Goal: Task Accomplishment & Management: Manage account settings

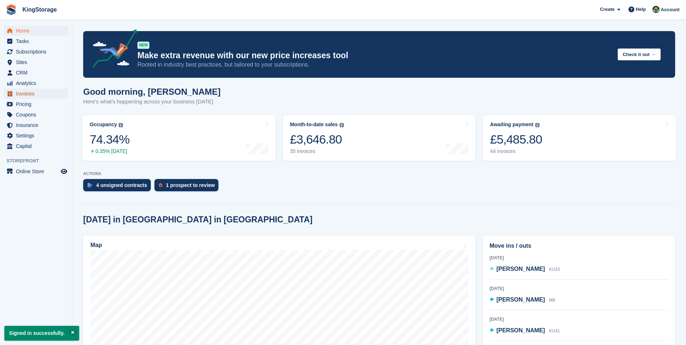
click at [31, 95] on span "Invoices" at bounding box center [37, 94] width 43 height 10
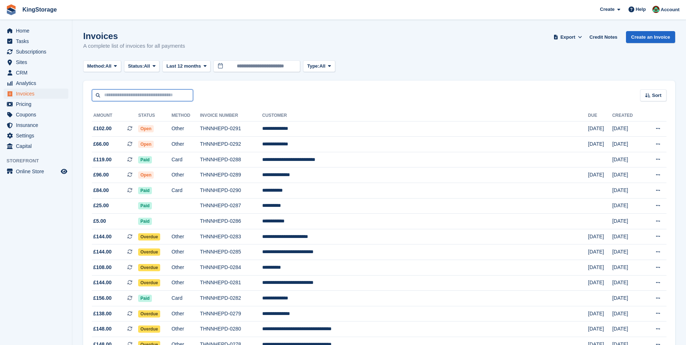
click at [114, 93] on input "text" at bounding box center [142, 95] width 101 height 12
type input "******"
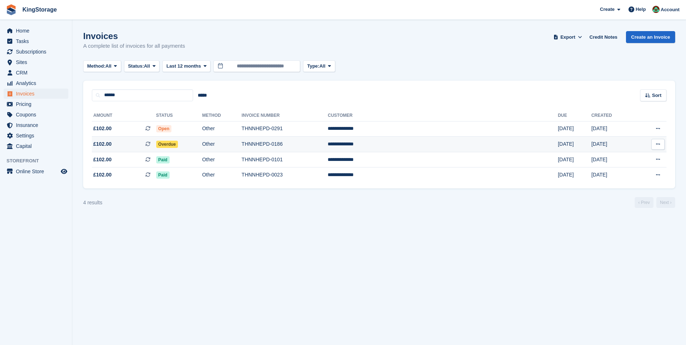
click at [242, 144] on td "Other" at bounding box center [221, 145] width 39 height 16
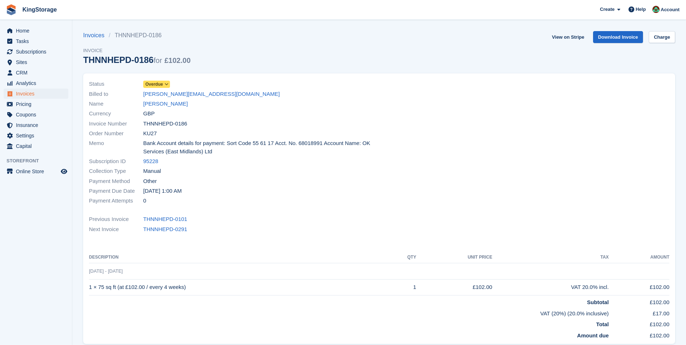
click at [157, 86] on span "Overdue" at bounding box center [154, 84] width 18 height 7
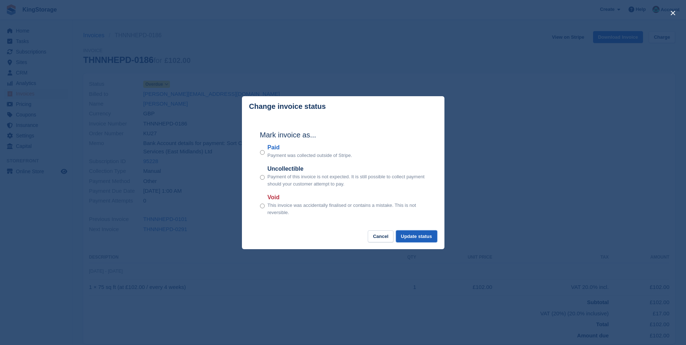
click at [427, 233] on button "Update status" at bounding box center [416, 236] width 41 height 12
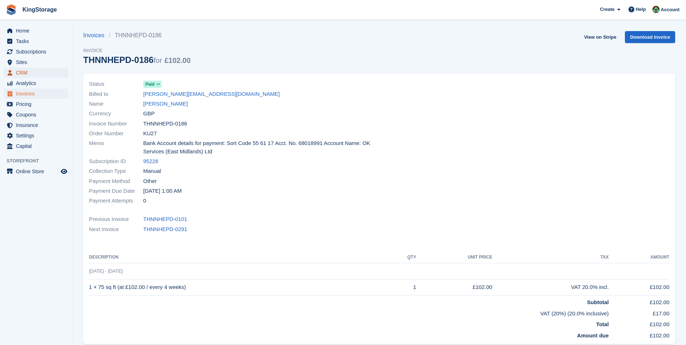
click at [31, 75] on span "CRM" at bounding box center [37, 73] width 43 height 10
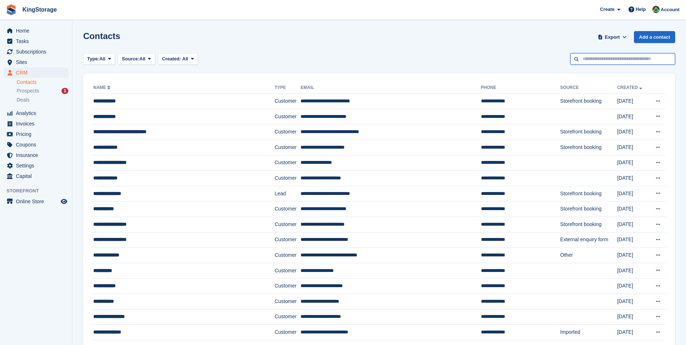
click at [588, 59] on input "text" at bounding box center [622, 59] width 105 height 12
type input "*****"
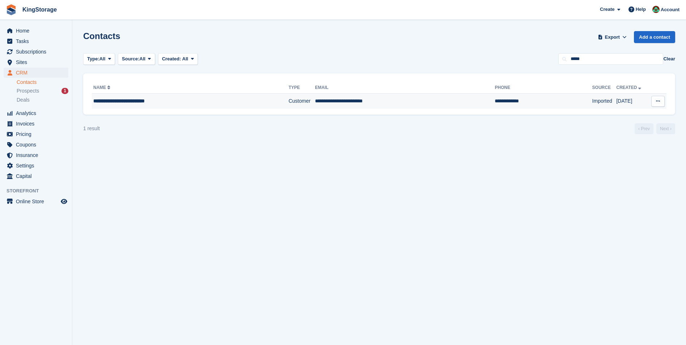
click at [167, 102] on div "**********" at bounding box center [174, 101] width 162 height 8
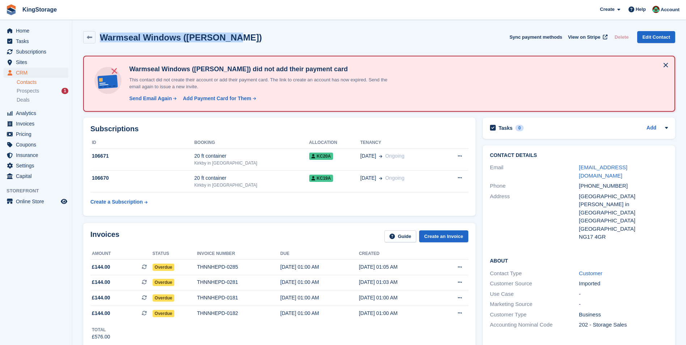
drag, startPoint x: 227, startPoint y: 38, endPoint x: 101, endPoint y: 38, distance: 125.5
click at [101, 38] on div "Warmseal Windows (Lee Lewis) Sync payment methods View on Stripe Delete Edit Co…" at bounding box center [379, 37] width 592 height 12
drag, startPoint x: 101, startPoint y: 38, endPoint x: 124, endPoint y: 39, distance: 22.4
copy h2 "Warmseal Windows (Lee Lewis)"
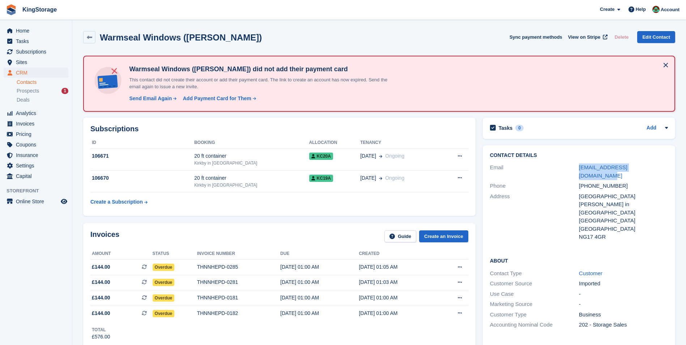
drag, startPoint x: 654, startPoint y: 166, endPoint x: 567, endPoint y: 166, distance: 86.4
click at [566, 166] on div "Email info@warmsealwindows.co.uk" at bounding box center [579, 171] width 178 height 18
drag, startPoint x: 567, startPoint y: 166, endPoint x: 591, endPoint y: 167, distance: 23.2
copy div "info@warmsealwindows.co.uk"
drag, startPoint x: 620, startPoint y: 176, endPoint x: 589, endPoint y: 177, distance: 31.1
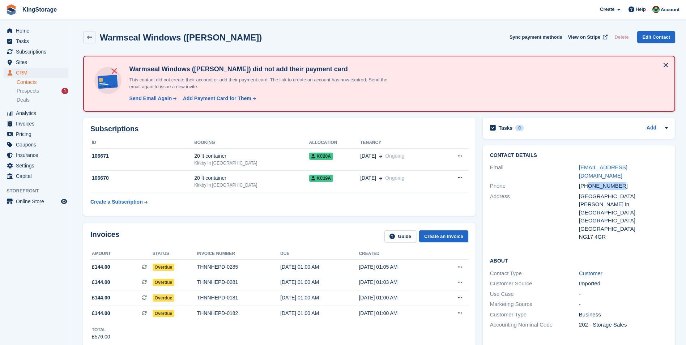
click at [589, 182] on div "+447921136151" at bounding box center [623, 186] width 89 height 8
copy div "7921136151"
click at [234, 314] on div "THNNHEPD-0182" at bounding box center [238, 314] width 83 height 8
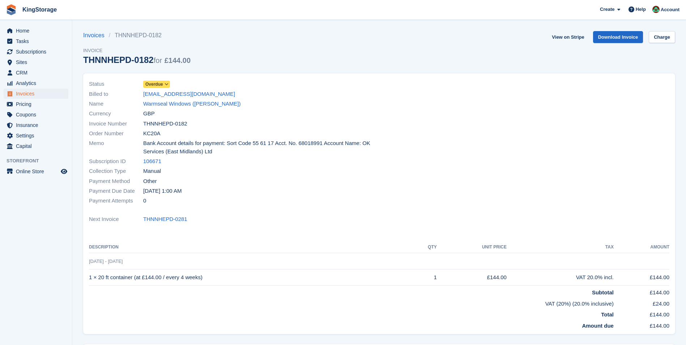
click at [162, 81] on span "Overdue" at bounding box center [156, 84] width 27 height 7
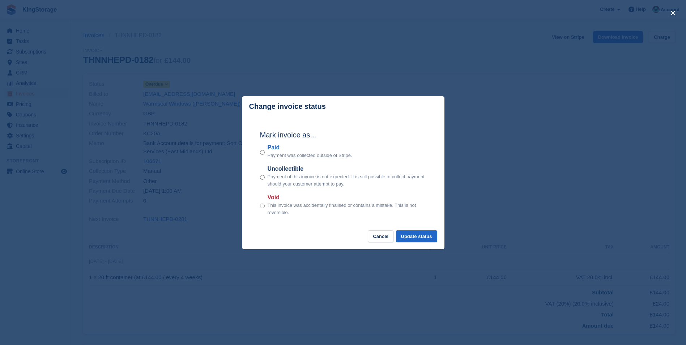
click at [265, 153] on div "Paid Payment was collected outside of Stripe." at bounding box center [343, 151] width 166 height 16
click at [423, 237] on button "Update status" at bounding box center [416, 236] width 41 height 12
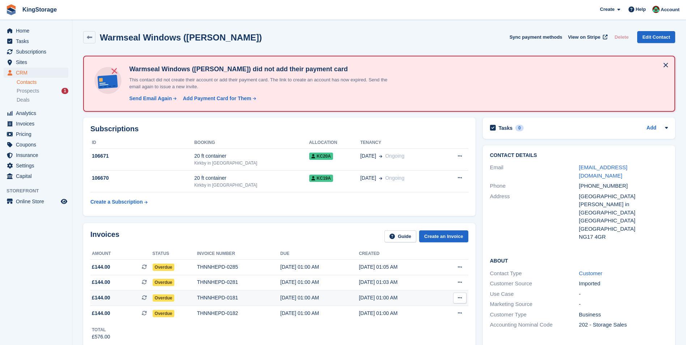
click at [229, 297] on div "THNNHEPD-0181" at bounding box center [238, 298] width 83 height 8
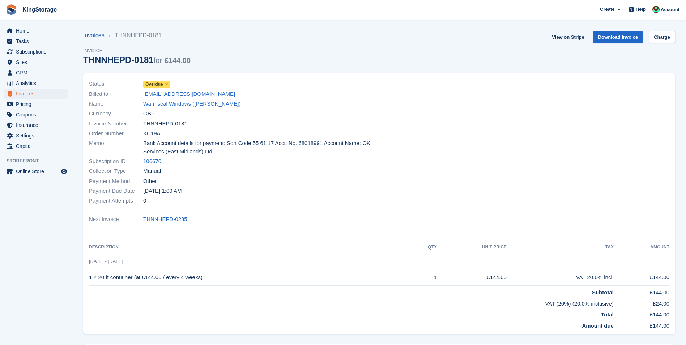
click at [167, 83] on icon at bounding box center [167, 84] width 4 height 4
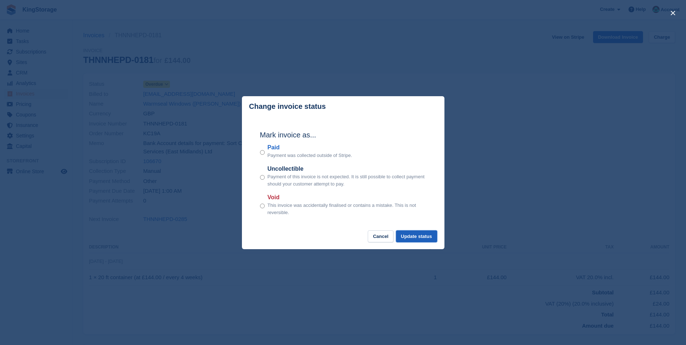
click at [410, 237] on button "Update status" at bounding box center [416, 236] width 41 height 12
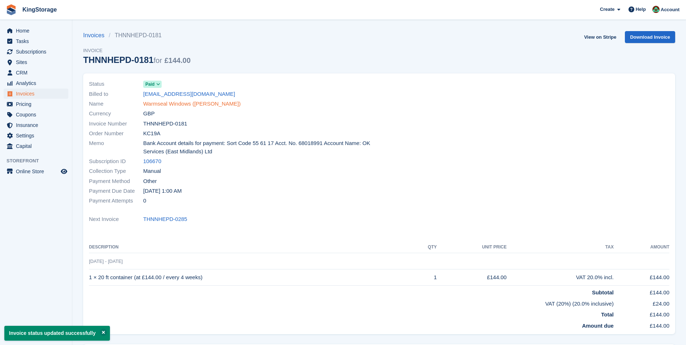
click at [178, 106] on link "Warmseal Windows (Lee Lewis)" at bounding box center [192, 104] width 98 height 8
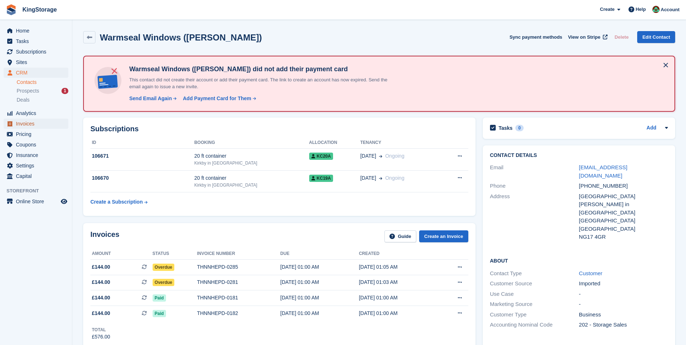
click at [31, 125] on span "Invoices" at bounding box center [37, 124] width 43 height 10
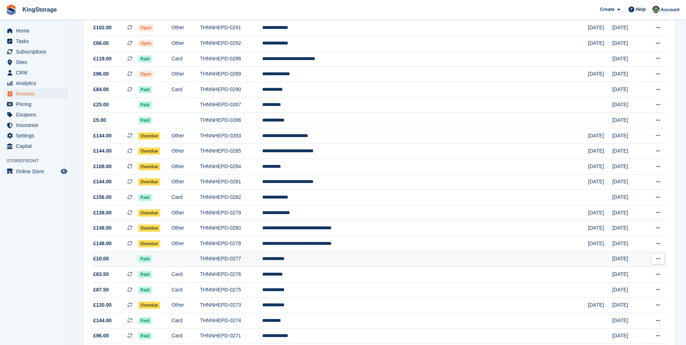
scroll to position [108, 0]
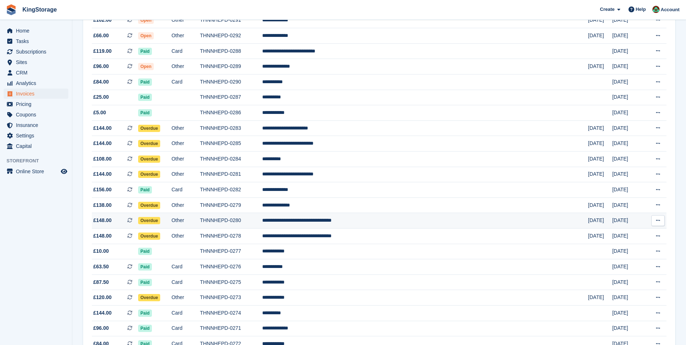
click at [262, 223] on td "THNNHEPD-0280" at bounding box center [231, 221] width 62 height 16
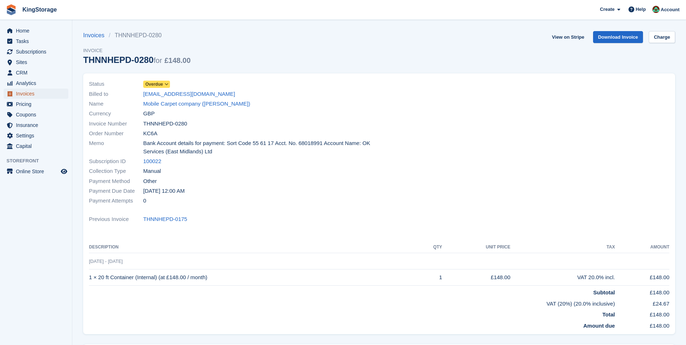
click at [34, 94] on span "Invoices" at bounding box center [37, 94] width 43 height 10
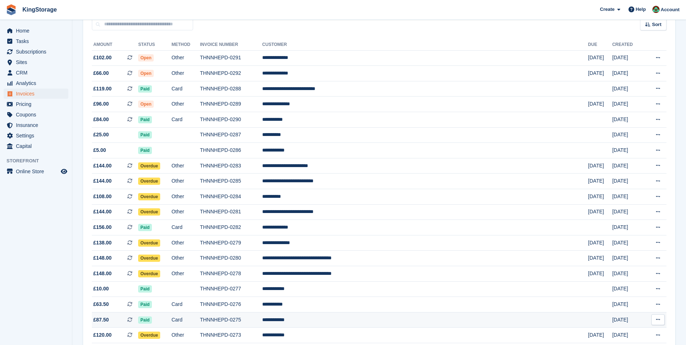
scroll to position [72, 0]
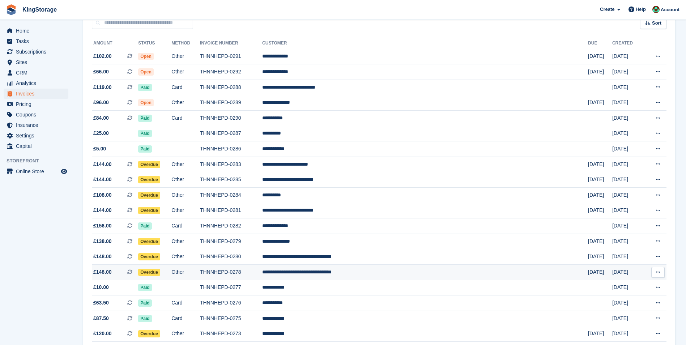
click at [262, 273] on td "THNNHEPD-0278" at bounding box center [231, 273] width 62 height 16
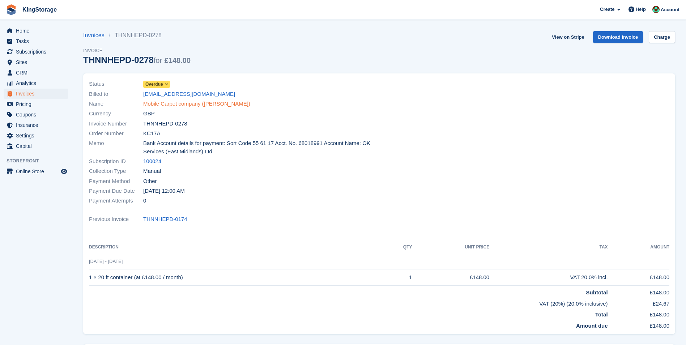
click at [177, 102] on link "Mobile Carpet company ([PERSON_NAME])" at bounding box center [196, 104] width 107 height 8
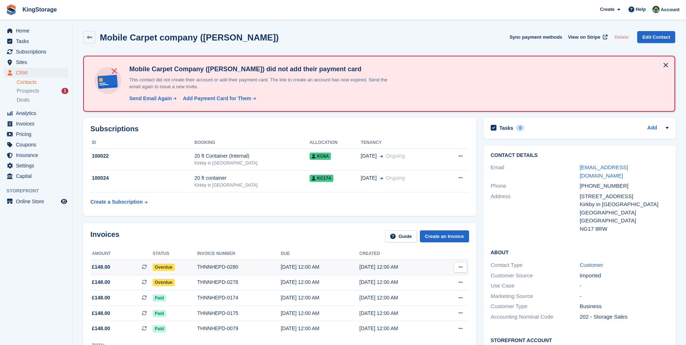
click at [245, 265] on div "THNNHEPD-0280" at bounding box center [239, 267] width 84 height 8
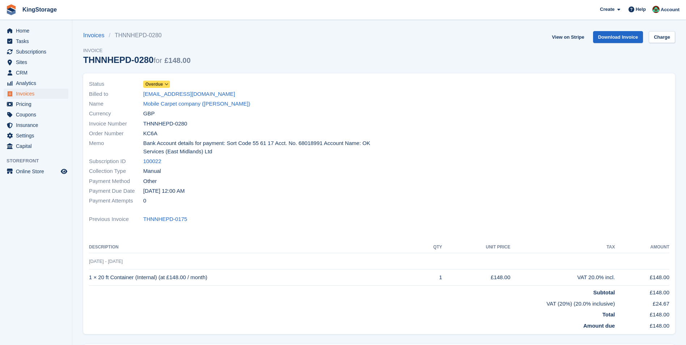
click at [165, 85] on icon at bounding box center [167, 84] width 4 height 4
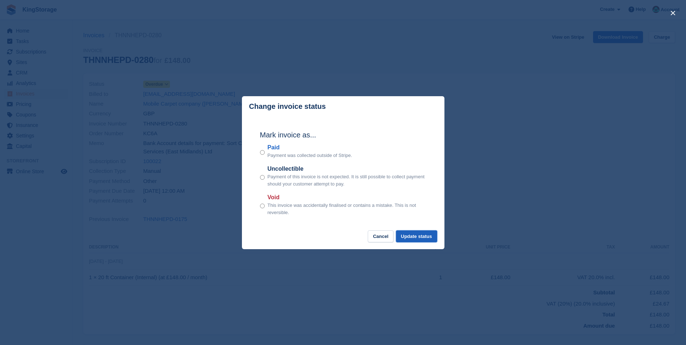
click at [426, 242] on button "Update status" at bounding box center [416, 236] width 41 height 12
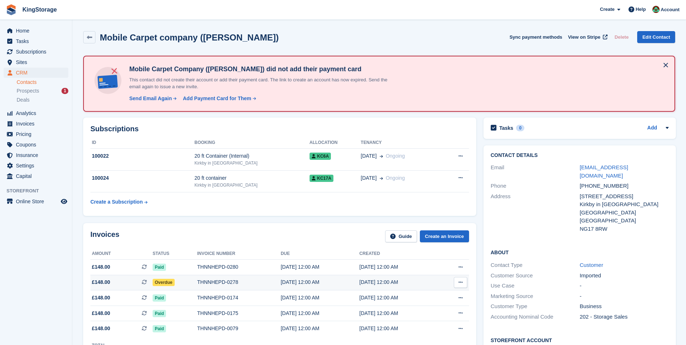
click at [221, 283] on div "THNNHEPD-0278" at bounding box center [239, 282] width 84 height 8
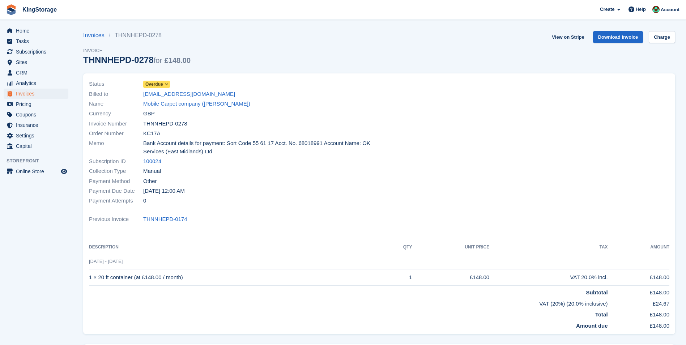
click at [164, 86] on span at bounding box center [167, 84] width 6 height 6
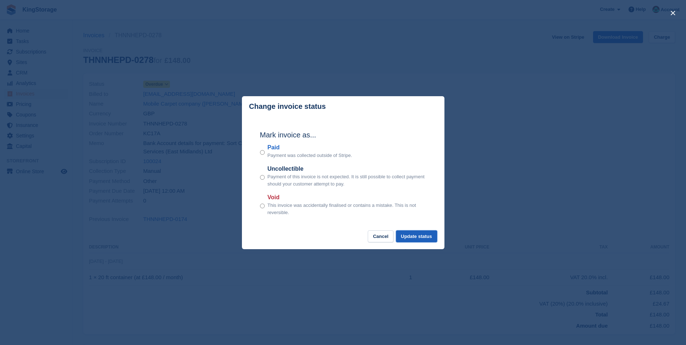
click at [418, 241] on button "Update status" at bounding box center [416, 236] width 41 height 12
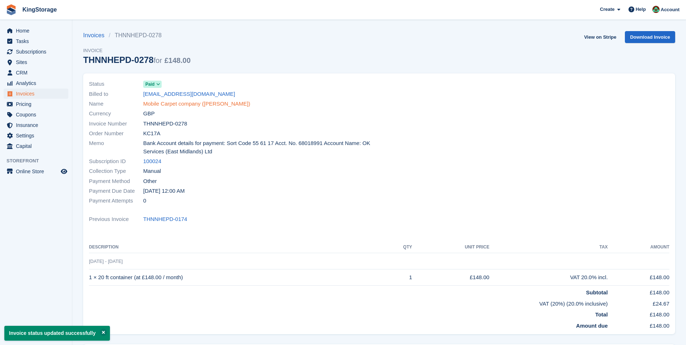
click at [211, 105] on link "Mobile Carpet company ([PERSON_NAME])" at bounding box center [196, 104] width 107 height 8
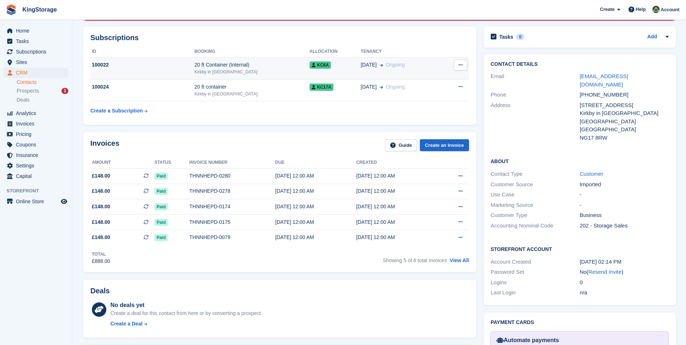
scroll to position [108, 0]
